Goal: Use online tool/utility: Utilize a website feature to perform a specific function

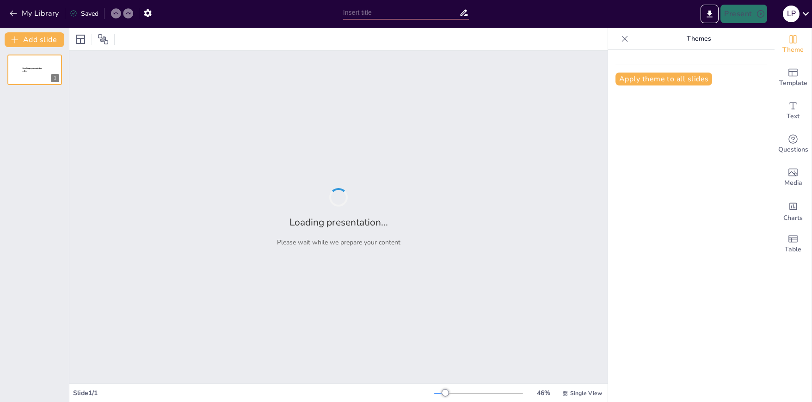
type input "Optimización de KPI's en la Cadena de Suministro: Clave para el Éxito Empresari…"
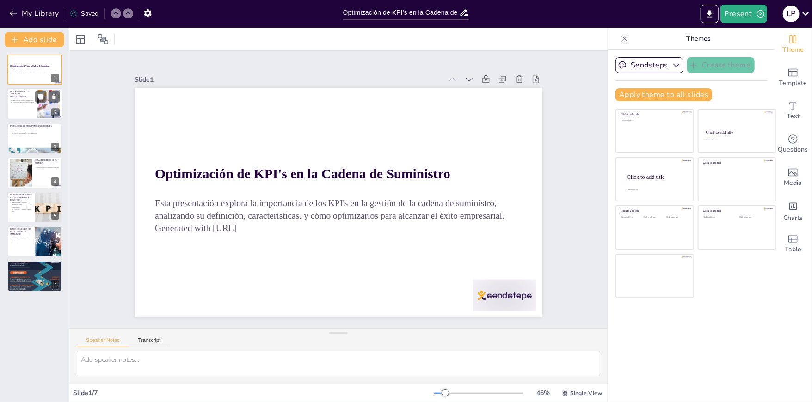
click at [23, 103] on p "La gestión de la cadena de suministro impacta en el éxito empresarial." at bounding box center [22, 103] width 25 height 3
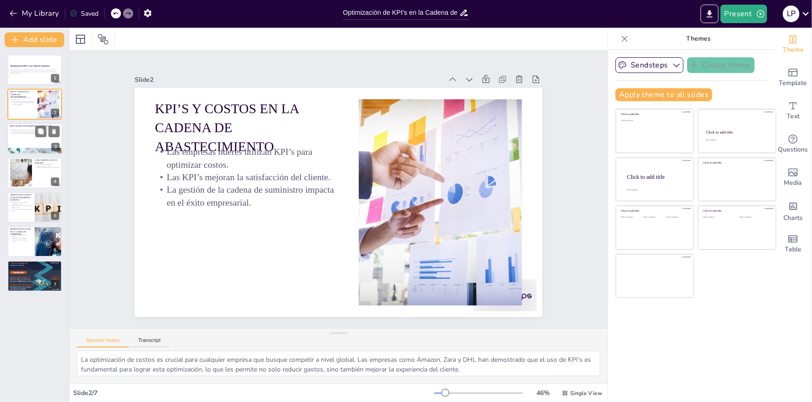
click at [12, 137] on div at bounding box center [34, 138] width 55 height 31
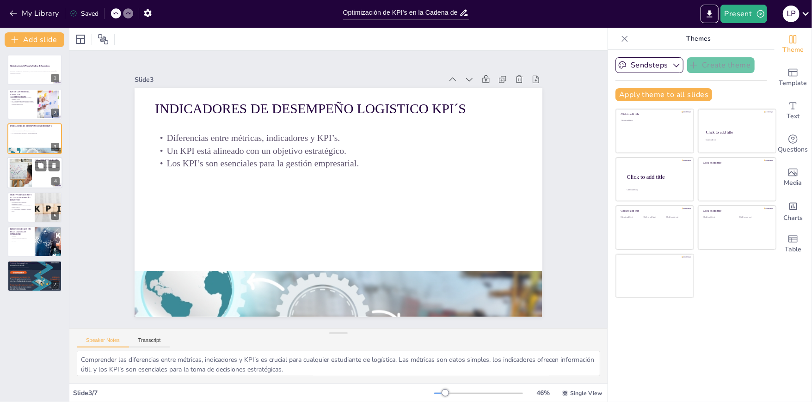
click at [22, 175] on div at bounding box center [20, 173] width 47 height 28
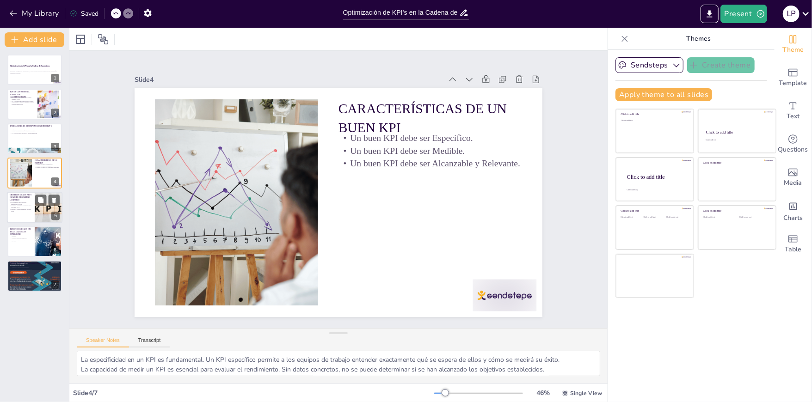
click at [27, 210] on p "Los KPI’s ayudan a identificar procesos clave." at bounding box center [21, 210] width 22 height 3
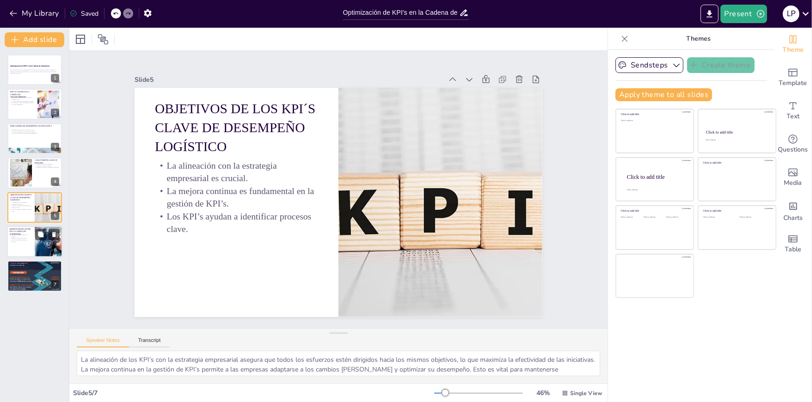
click at [16, 240] on p "Mejora la calidad de productos y servicios." at bounding box center [21, 240] width 22 height 3
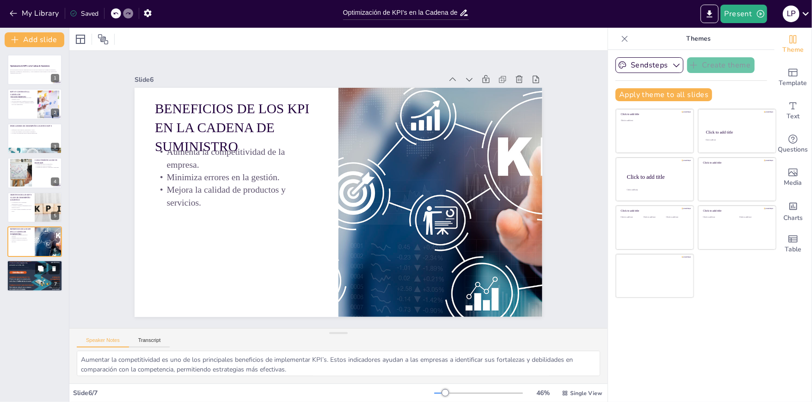
click at [26, 273] on div at bounding box center [34, 276] width 55 height 199
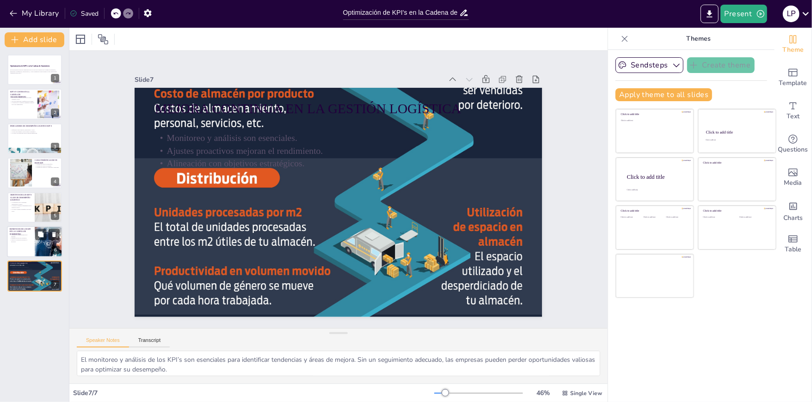
click at [29, 247] on div at bounding box center [34, 241] width 55 height 31
type textarea "Aumentar la competitividad es uno de los principales beneficios de implementar …"
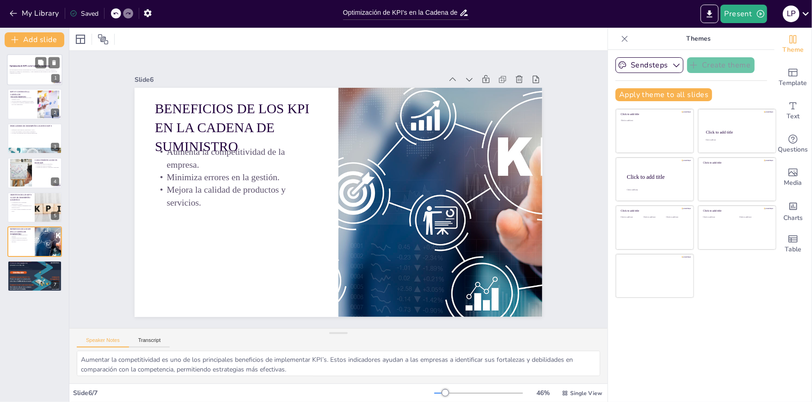
click at [30, 62] on div at bounding box center [34, 69] width 55 height 31
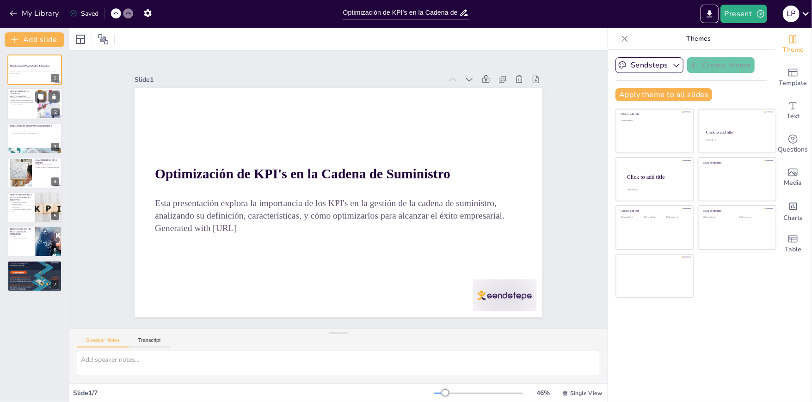
click at [25, 98] on p "Las empresas líderes utilizan KPI’s para optimizar costos." at bounding box center [22, 98] width 25 height 3
type textarea "La optimización de costos es crucial para cualquier empresa que busque competir…"
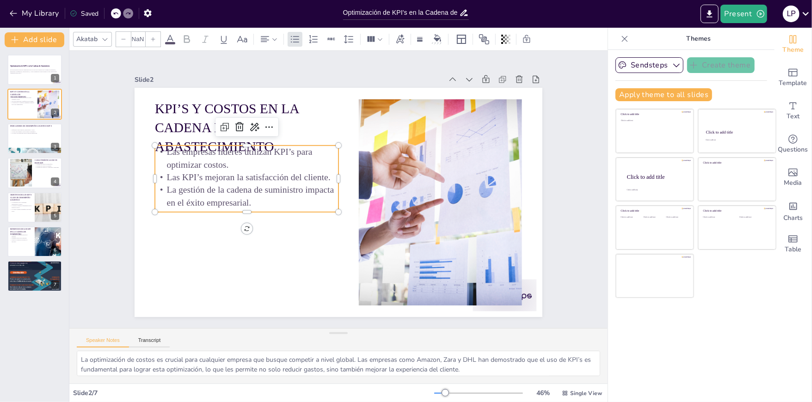
type input "32"
click at [242, 164] on p "Las empresas líderes utilizan KPI’s para optimizar costos." at bounding box center [250, 149] width 185 height 44
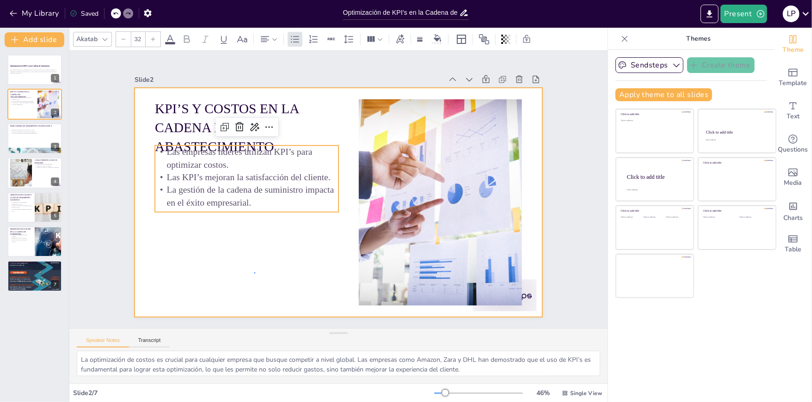
drag, startPoint x: 255, startPoint y: 273, endPoint x: 255, endPoint y: 264, distance: 9.3
click at [256, 271] on div at bounding box center [328, 198] width 443 height 456
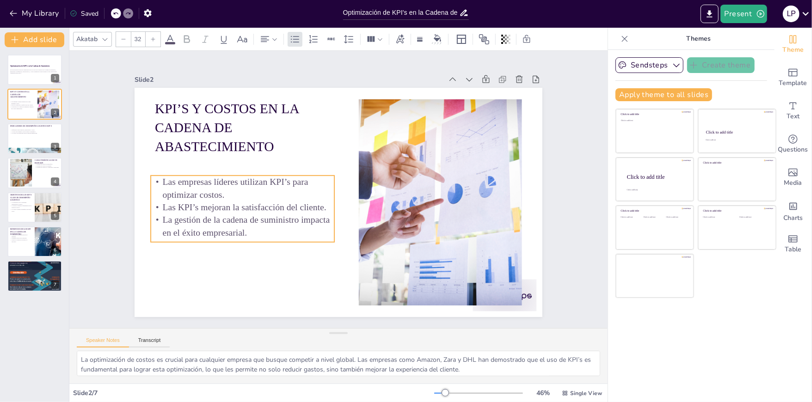
drag, startPoint x: 227, startPoint y: 196, endPoint x: 223, endPoint y: 226, distance: 30.3
click at [223, 226] on p "La gestión de la cadena de suministro impacta en el éxito empresarial." at bounding box center [239, 216] width 185 height 44
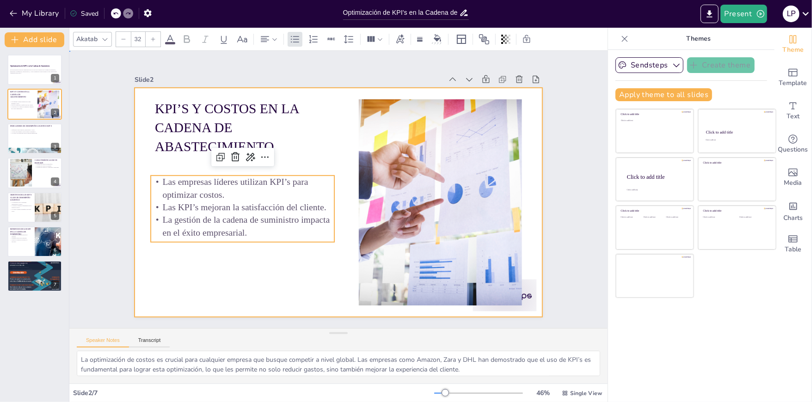
click at [273, 278] on div at bounding box center [335, 202] width 447 height 309
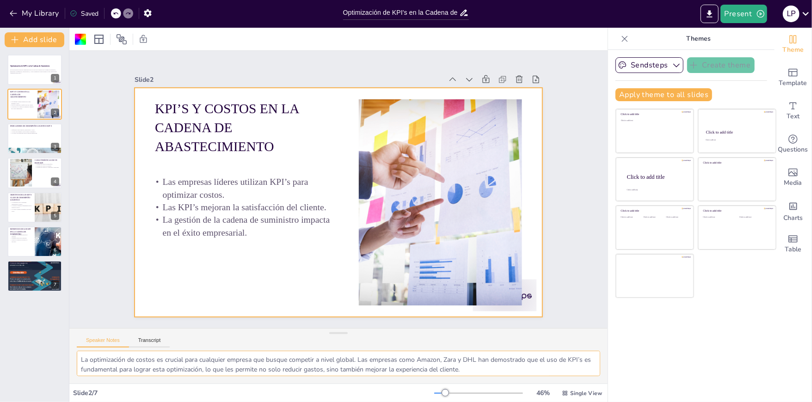
click at [161, 359] on textarea "La optimización de costos es crucial para cualquier empresa que busque competir…" at bounding box center [338, 363] width 523 height 25
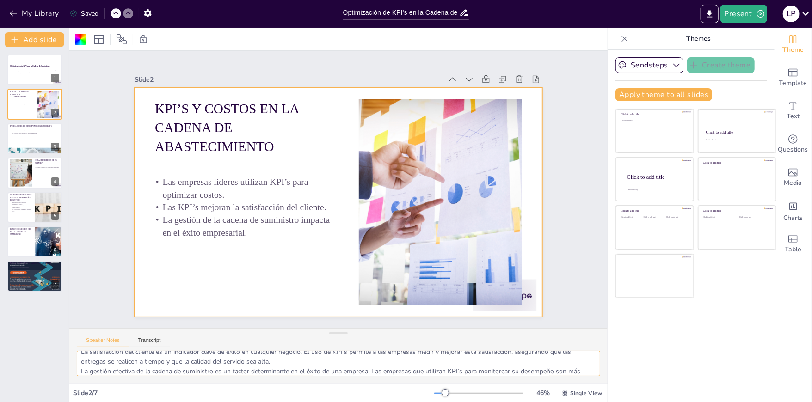
scroll to position [41, 0]
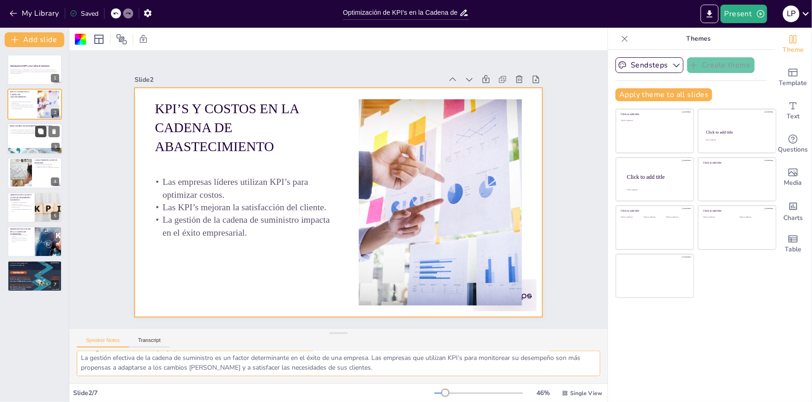
click at [39, 130] on icon at bounding box center [41, 132] width 6 height 6
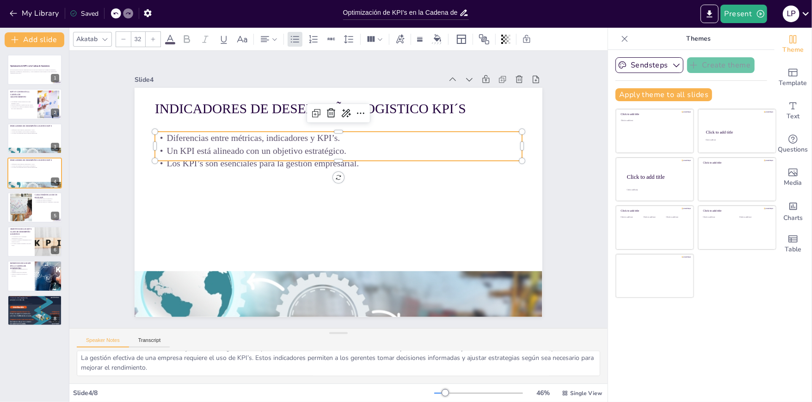
click at [320, 145] on p "Un KPI está alineado con un objetivo estratégico." at bounding box center [338, 151] width 367 height 12
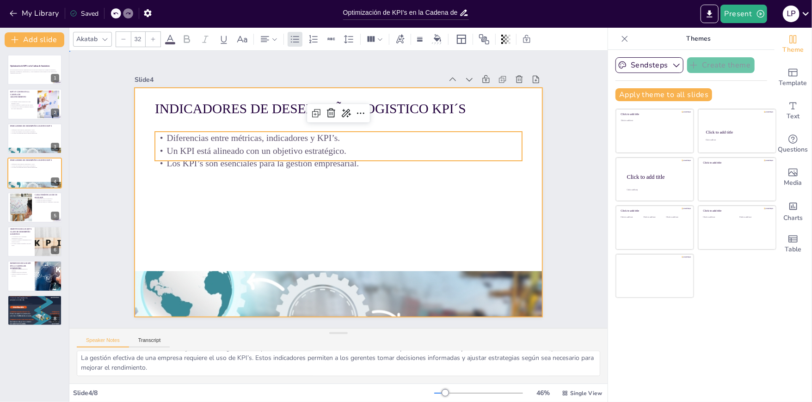
click at [490, 212] on div at bounding box center [339, 202] width 408 height 229
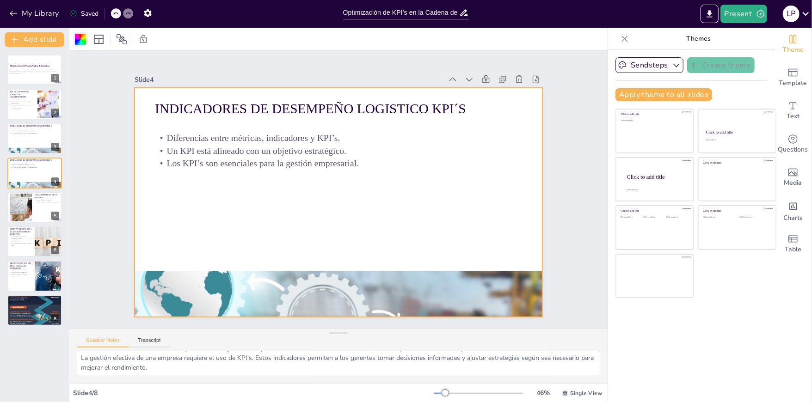
click at [83, 37] on div at bounding box center [80, 39] width 11 height 11
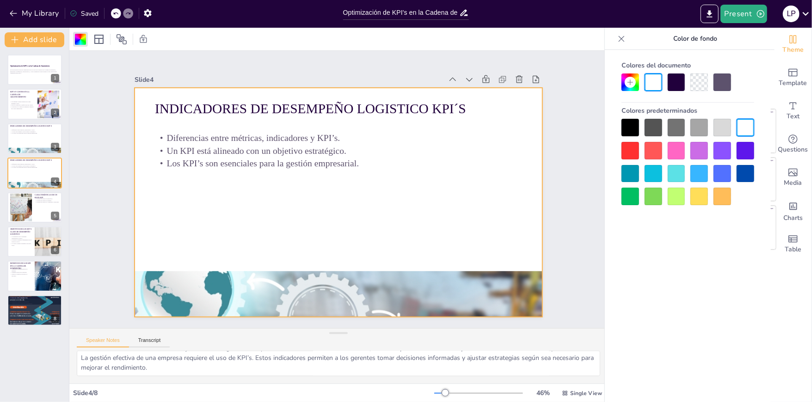
click at [651, 173] on div at bounding box center [654, 174] width 18 height 18
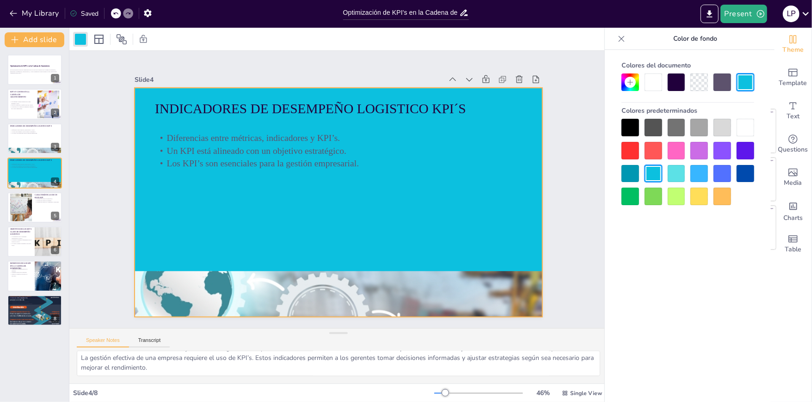
click at [687, 268] on div "Colores del documento Colores predeterminados" at bounding box center [688, 240] width 166 height 380
click at [37, 166] on icon at bounding box center [40, 166] width 6 height 6
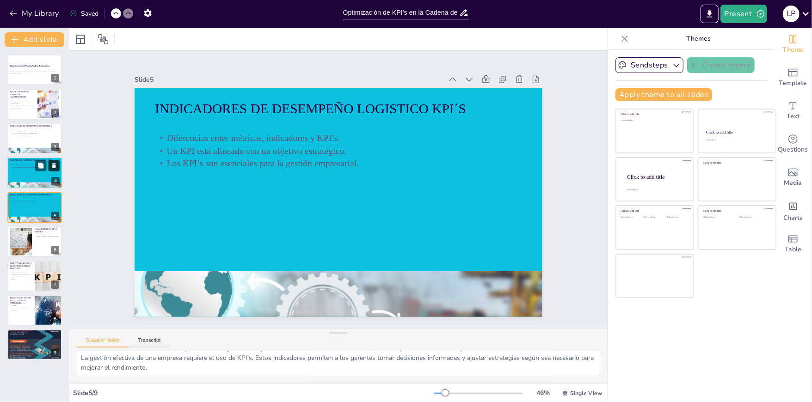
click at [57, 167] on icon at bounding box center [54, 166] width 6 height 6
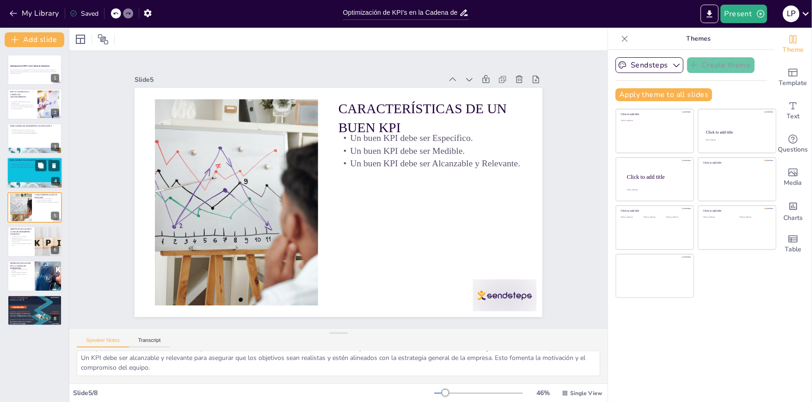
click at [22, 172] on div at bounding box center [34, 172] width 55 height 31
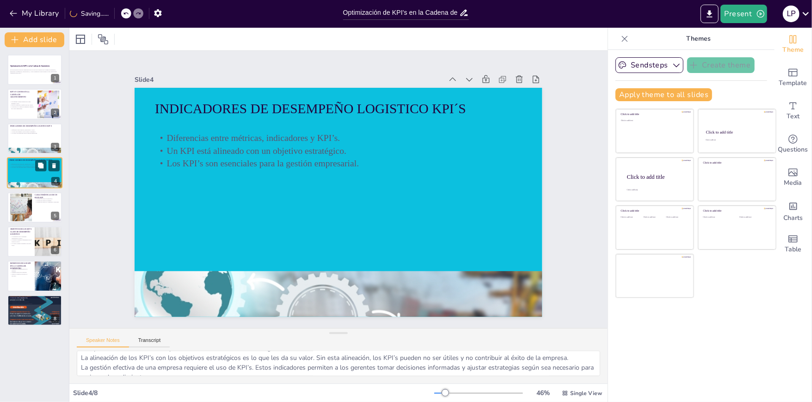
scroll to position [31, 0]
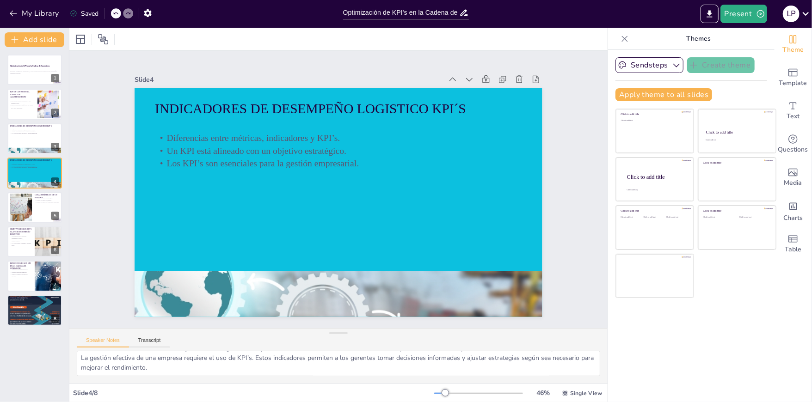
click at [620, 37] on icon at bounding box center [624, 38] width 9 height 9
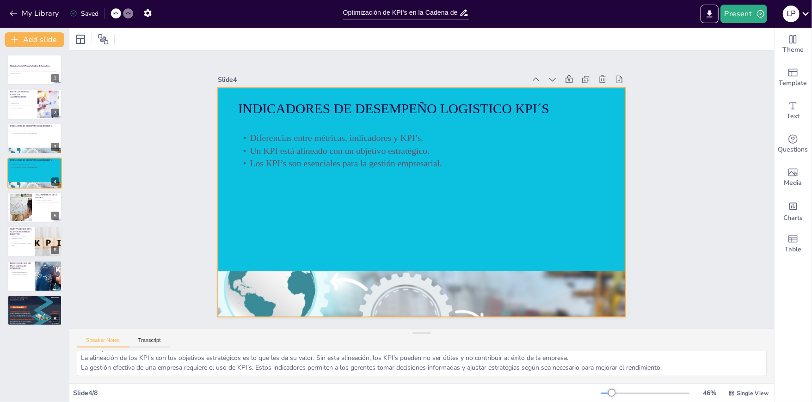
click at [478, 197] on div at bounding box center [422, 202] width 408 height 229
click at [793, 43] on div "Theme" at bounding box center [792, 44] width 37 height 33
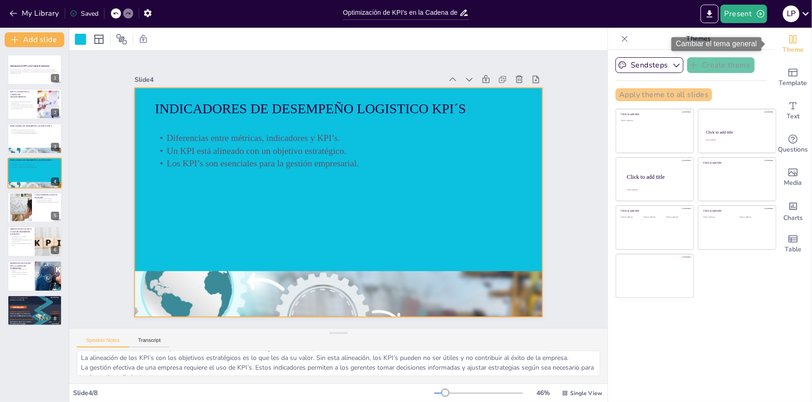
scroll to position [31, 0]
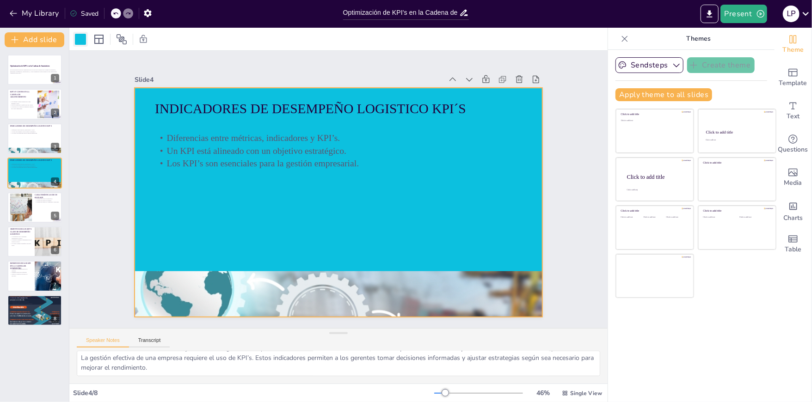
click at [81, 38] on div at bounding box center [80, 39] width 11 height 11
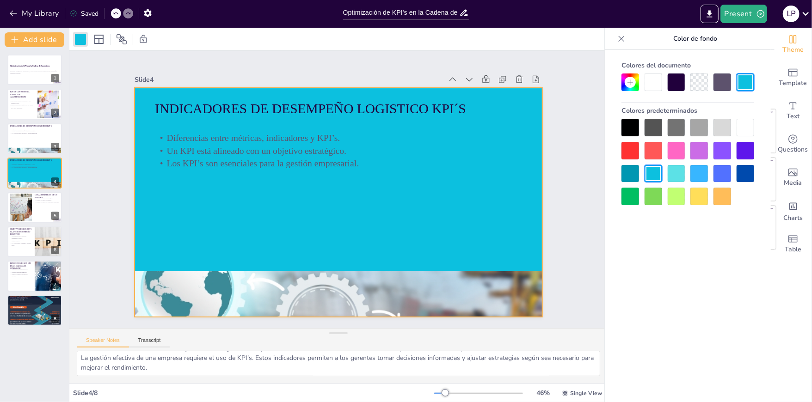
click at [743, 126] on div at bounding box center [746, 128] width 18 height 18
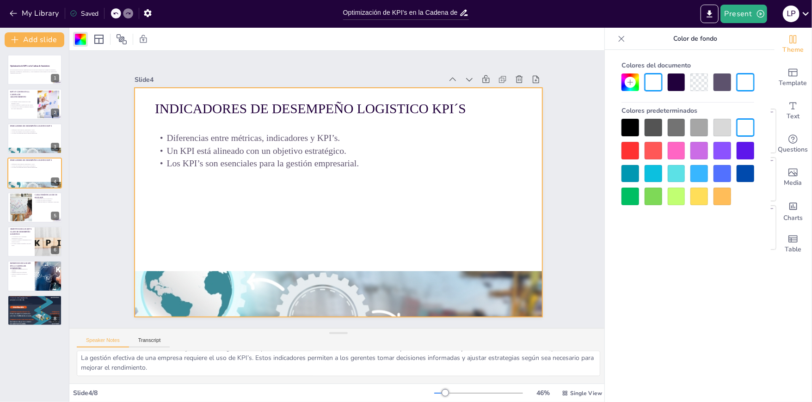
click at [564, 261] on div "Slide 1 Optimización de KPI's en la Cadena de Suministro Esta presentación expl…" at bounding box center [338, 189] width 538 height 277
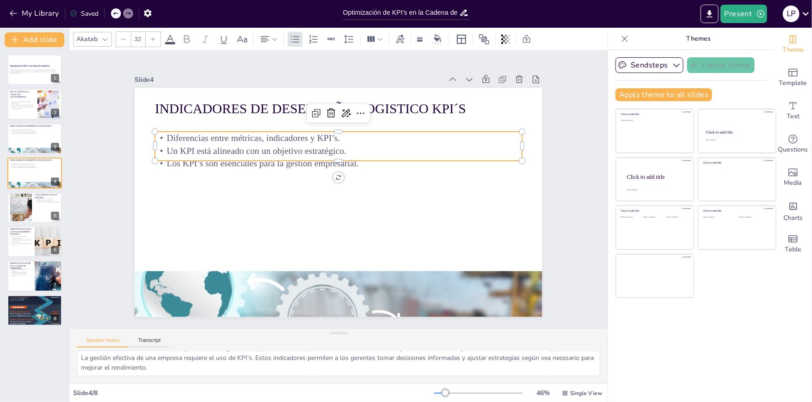
click at [324, 147] on p "Un KPI está alineado con un objetivo estratégico." at bounding box center [343, 151] width 366 height 51
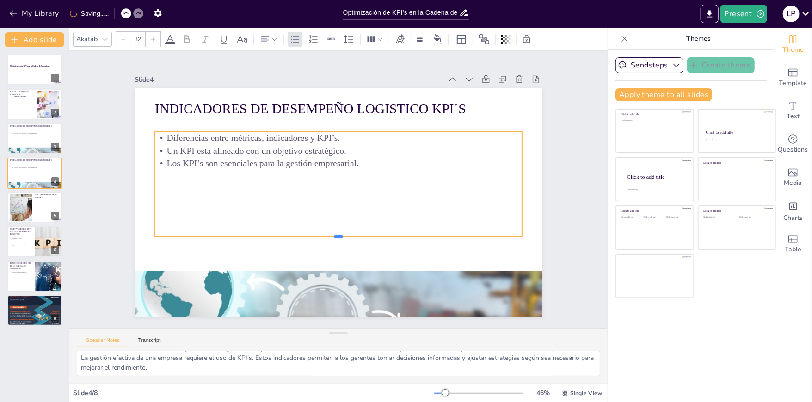
drag, startPoint x: 335, startPoint y: 159, endPoint x: 330, endPoint y: 235, distance: 76.0
click at [330, 237] on div at bounding box center [338, 240] width 367 height 7
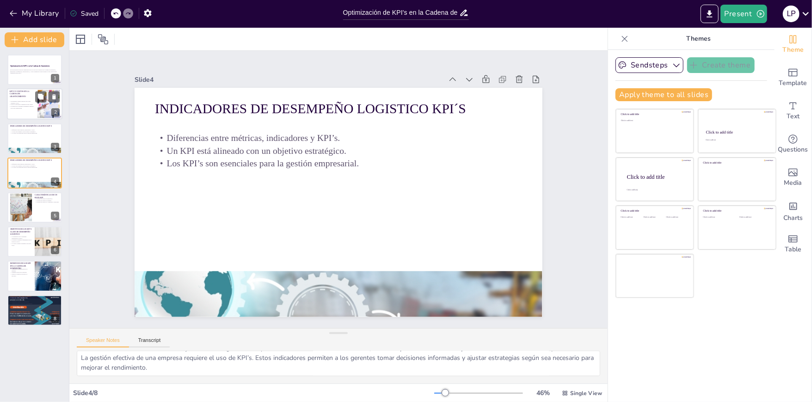
click at [18, 106] on p "La gestión de la cadena de suministro impacta en el éxito empresarial." at bounding box center [21, 107] width 25 height 3
type textarea "La optimización de costos es crucial para cualquier empresa que busque competir…"
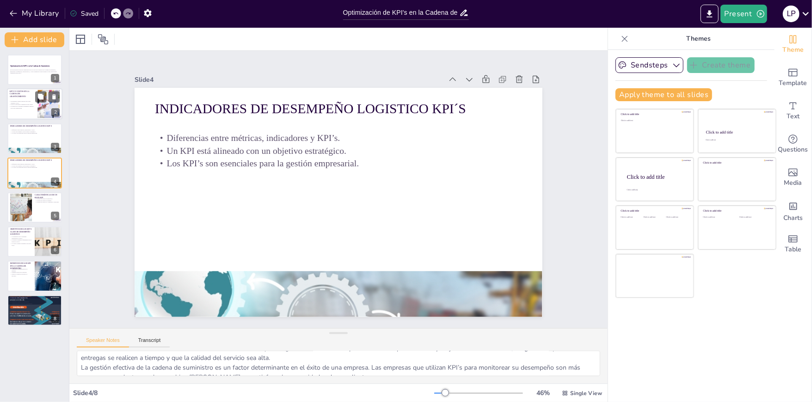
scroll to position [41, 0]
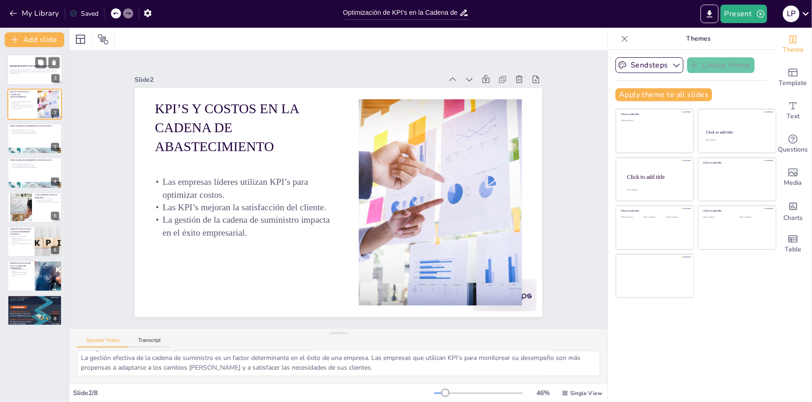
click at [30, 73] on p "Generated with [URL]" at bounding box center [35, 74] width 50 height 2
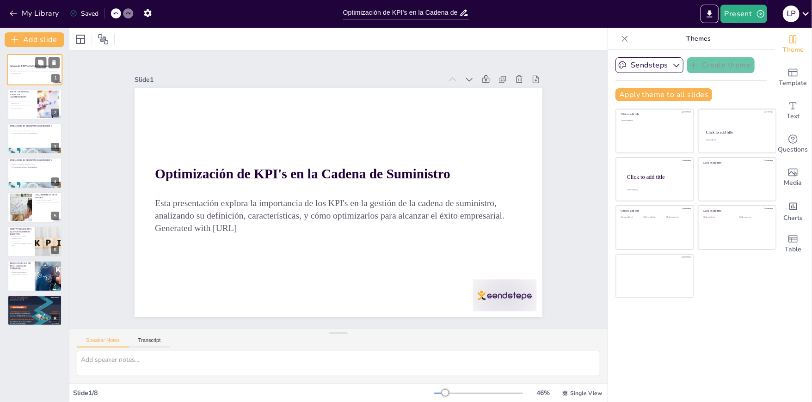
scroll to position [0, 0]
click at [28, 101] on p "Las empresas líderes utilizan KPI’s para optimizar costos." at bounding box center [21, 102] width 25 height 3
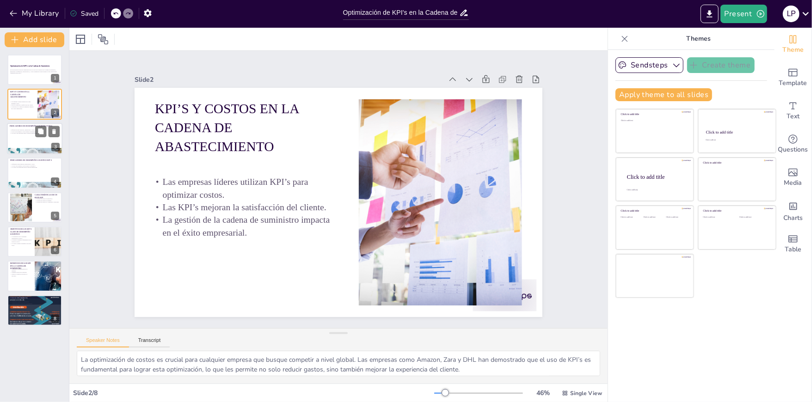
click at [25, 139] on div at bounding box center [34, 138] width 55 height 31
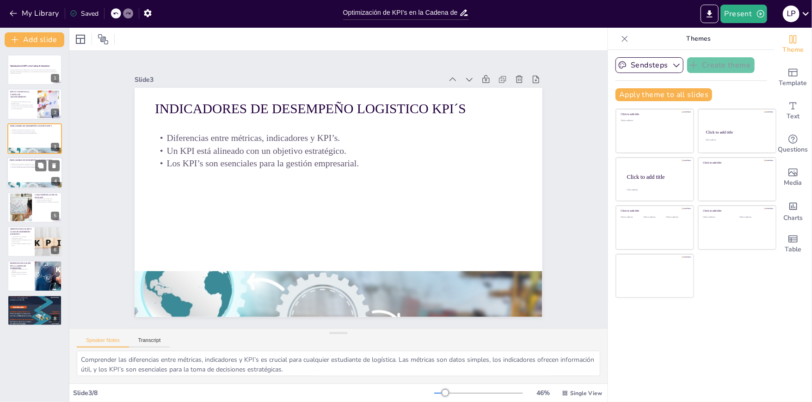
click at [49, 175] on div "Diferencias entre métricas, indicadores y KPI’s. Un KPI está alineado con un ob…" at bounding box center [35, 170] width 50 height 14
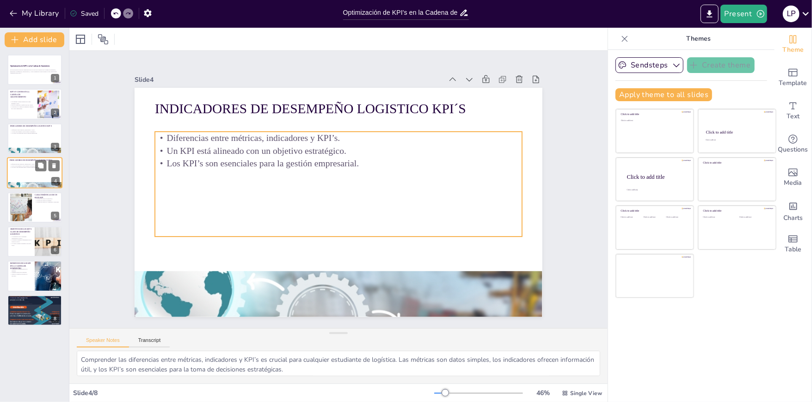
click at [18, 168] on p "Los KPI’s son esenciales para la gestión empresarial." at bounding box center [35, 168] width 50 height 2
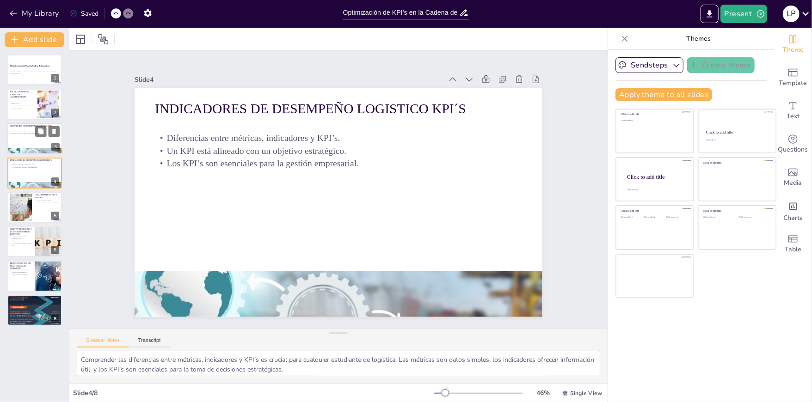
click at [21, 134] on p "Los KPI’s son esenciales para la gestión empresarial." at bounding box center [35, 134] width 50 height 2
click at [23, 171] on div "Diferencias entre métricas, indicadores y KPI’s. Un KPI está alineado con un ob…" at bounding box center [35, 170] width 50 height 14
click at [31, 209] on div at bounding box center [20, 207] width 47 height 28
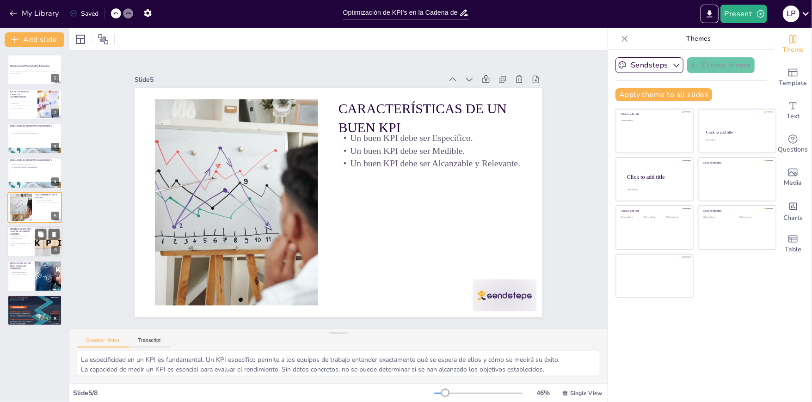
click at [21, 240] on p "La mejora continua es fundamental en la gestión de KPI’s." at bounding box center [21, 241] width 22 height 3
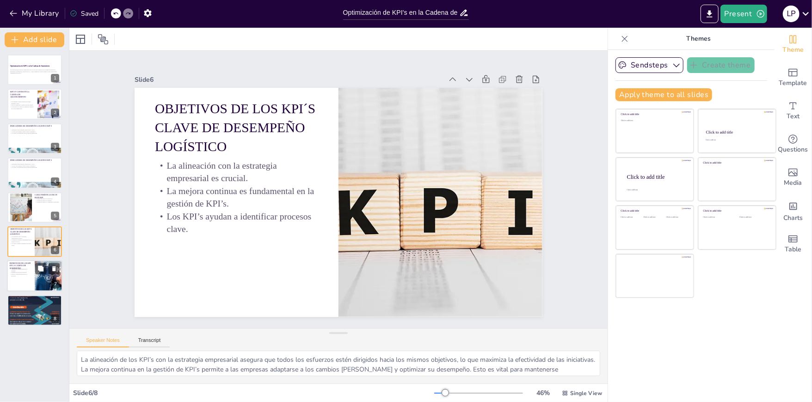
click at [17, 269] on p "Aumenta la competitividad de la empresa." at bounding box center [21, 270] width 22 height 3
type textarea "Aumentar la competitividad es uno de los principales beneficios de implementar …"
